Goal: Task Accomplishment & Management: Manage account settings

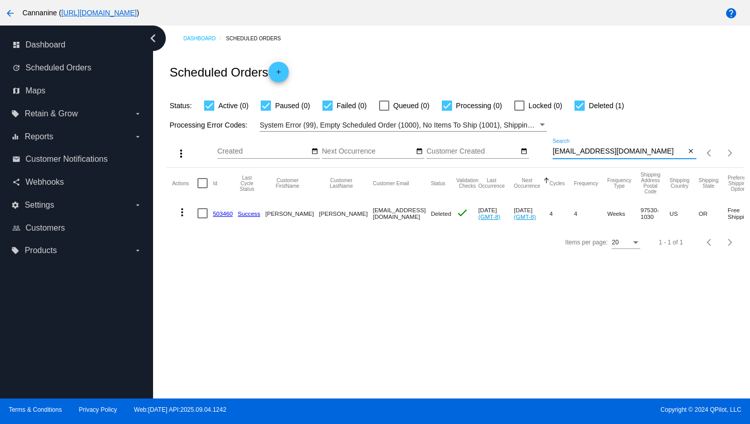
click at [576, 156] on div "[EMAIL_ADDRESS][DOMAIN_NAME] Search" at bounding box center [619, 149] width 133 height 20
click at [581, 154] on input "[EMAIL_ADDRESS][DOMAIN_NAME]" at bounding box center [619, 151] width 133 height 8
click at [580, 154] on input "[EMAIL_ADDRESS][DOMAIN_NAME]" at bounding box center [619, 151] width 133 height 8
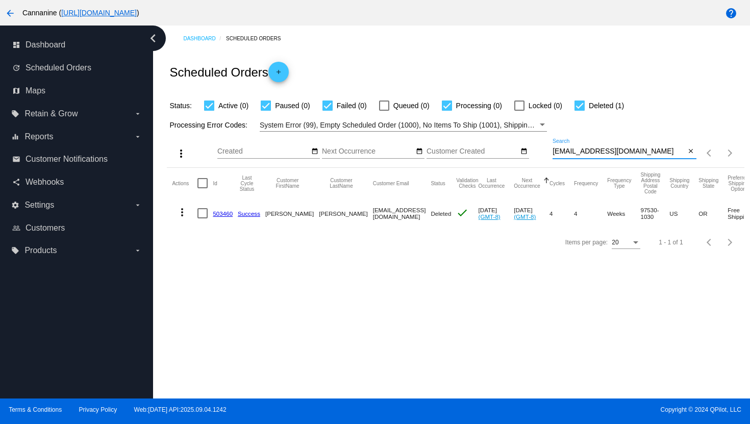
click at [580, 154] on input "[EMAIL_ADDRESS][DOMAIN_NAME]" at bounding box center [619, 151] width 133 height 8
paste input "5280teethwhitening"
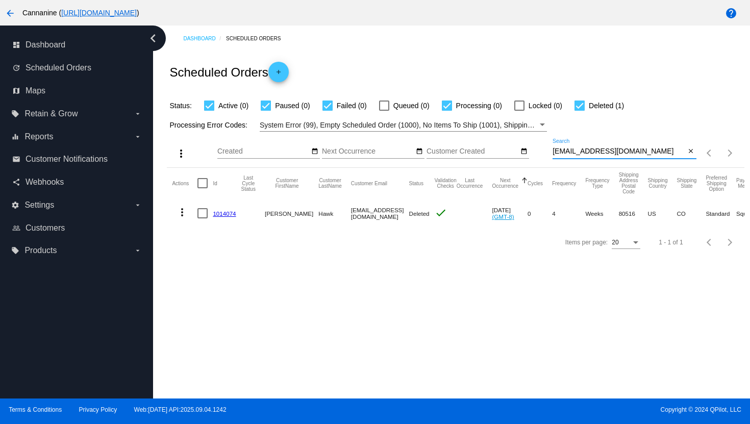
click at [182, 215] on mat-icon "more_vert" at bounding box center [182, 212] width 12 height 12
click at [197, 238] on button "info View Event Logs" at bounding box center [223, 237] width 102 height 24
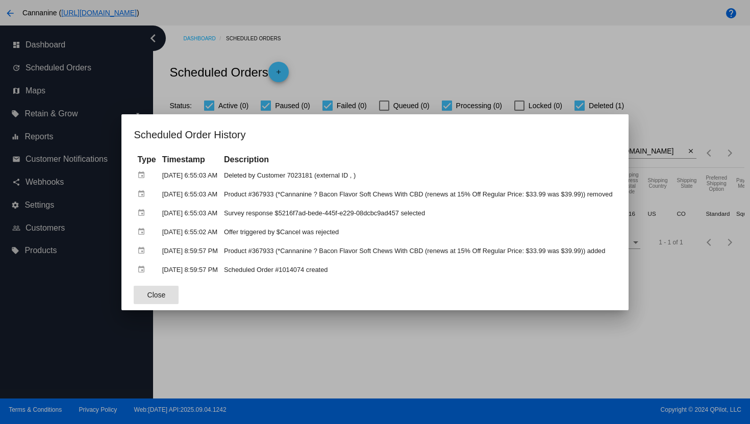
click at [376, 72] on div at bounding box center [375, 212] width 750 height 424
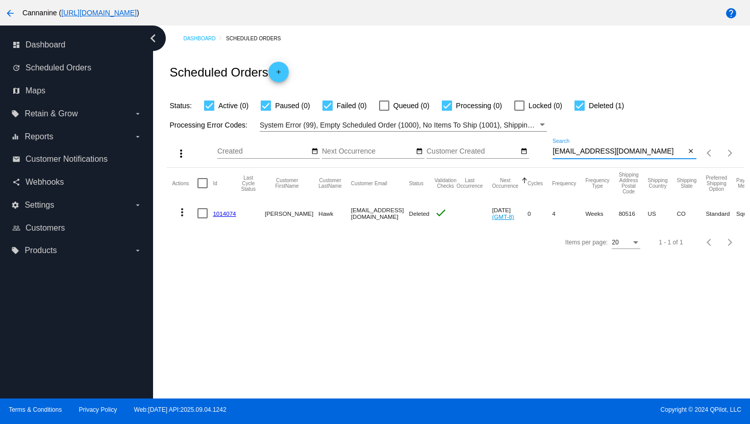
click at [593, 148] on input "[EMAIL_ADDRESS][DOMAIN_NAME]" at bounding box center [619, 151] width 133 height 8
paste input "lilre3"
click at [181, 212] on mat-icon "more_vert" at bounding box center [182, 212] width 12 height 12
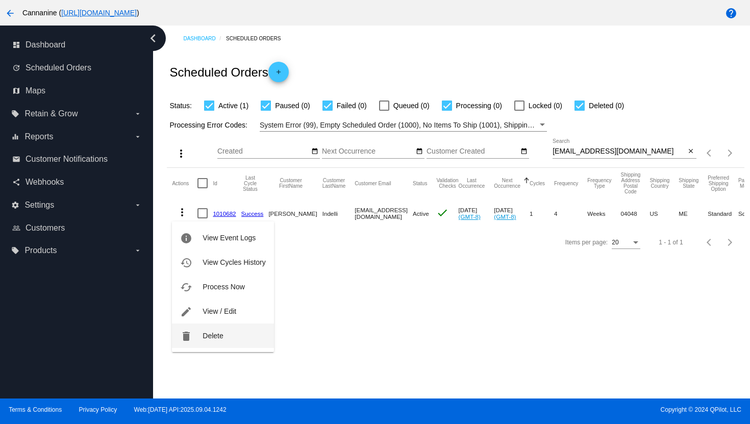
click at [209, 343] on button "delete Delete" at bounding box center [223, 335] width 102 height 24
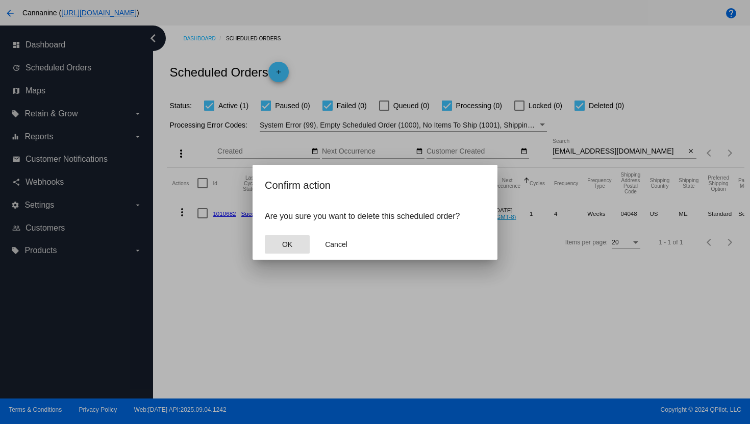
click at [280, 249] on button "OK" at bounding box center [287, 244] width 45 height 18
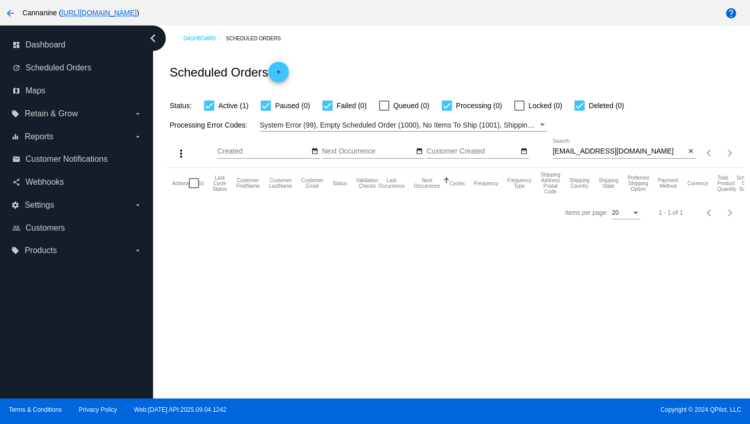
click at [581, 153] on input "[EMAIL_ADDRESS][DOMAIN_NAME]" at bounding box center [619, 151] width 133 height 8
paste input "[PERSON_NAME][EMAIL_ADDRESS]"
type input "[PERSON_NAME][EMAIL_ADDRESS][DOMAIN_NAME]"
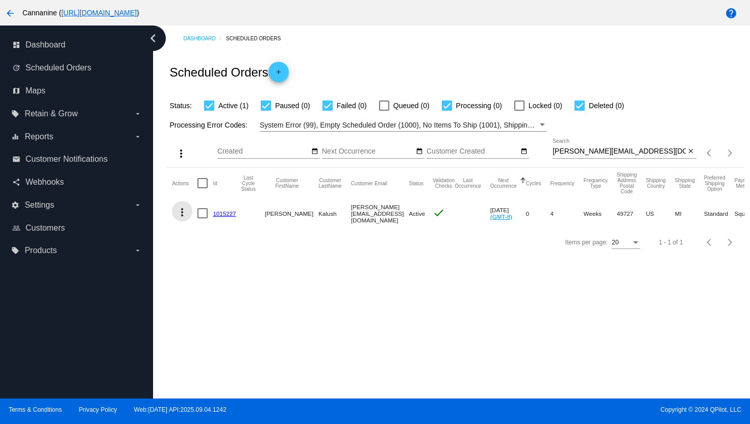
click at [183, 211] on mat-icon "more_vert" at bounding box center [182, 212] width 12 height 12
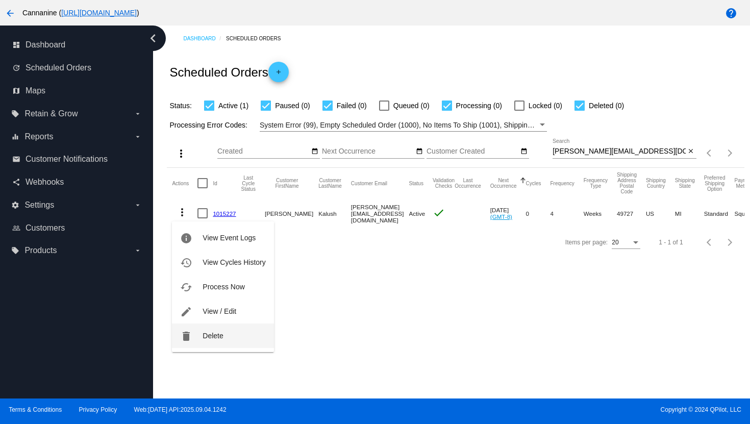
click at [204, 339] on span "Delete" at bounding box center [213, 336] width 20 height 8
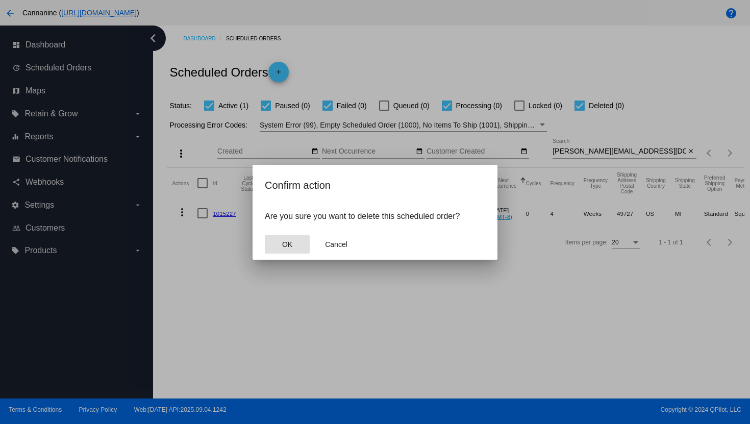
click at [285, 237] on button "OK" at bounding box center [287, 244] width 45 height 18
